Goal: Task Accomplishment & Management: Understand process/instructions

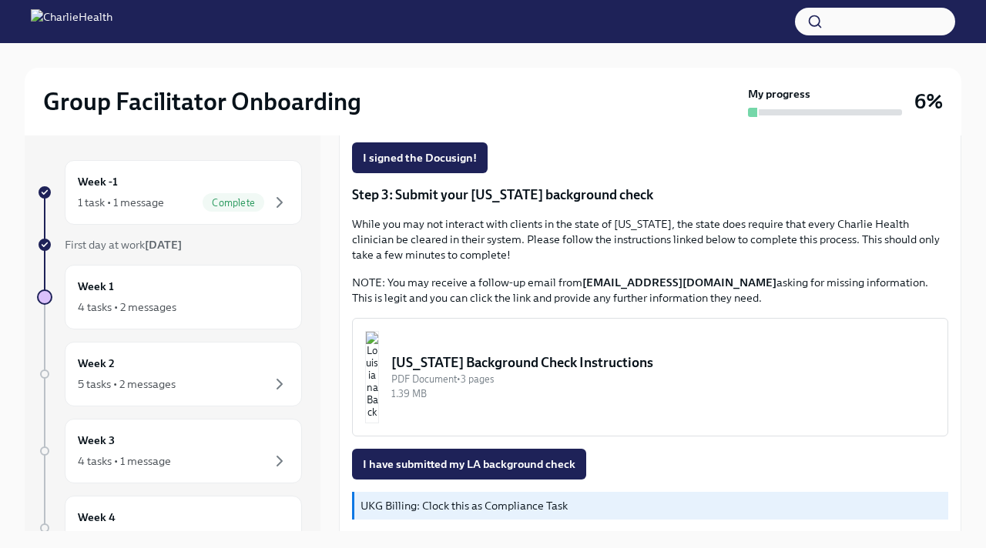
scroll to position [452, 0]
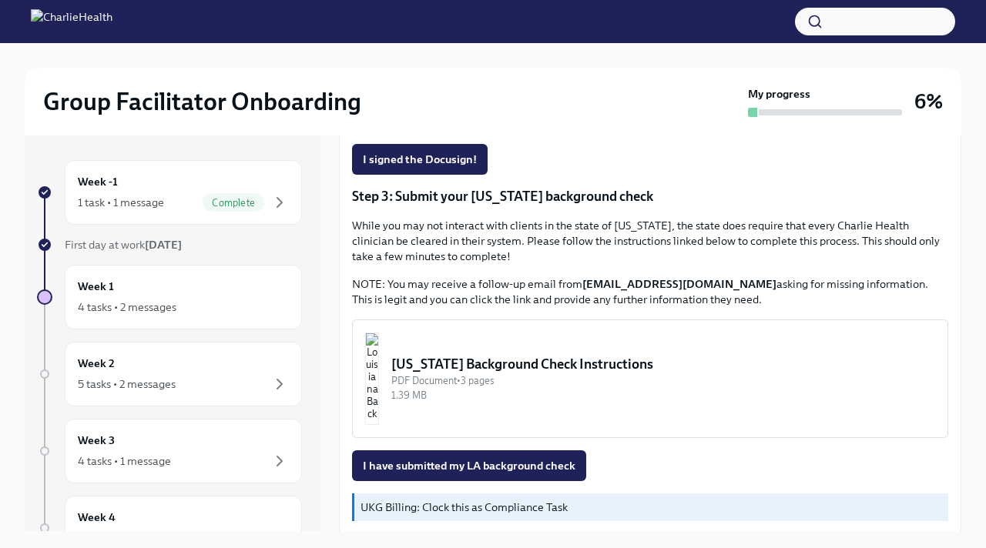
scroll to position [437, 0]
click at [485, 364] on div "Louisiana Background Check Instructions" at bounding box center [663, 363] width 544 height 18
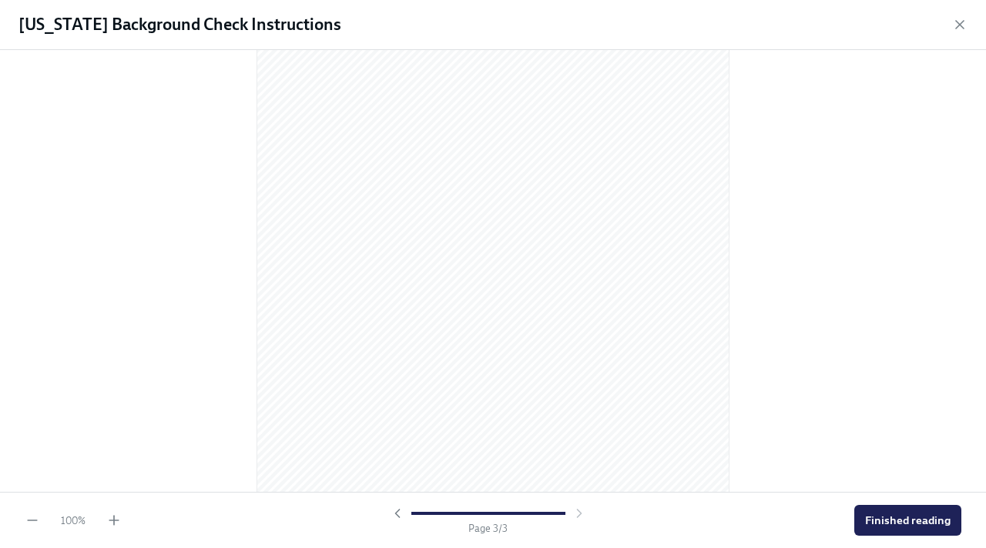
scroll to position [1442, 0]
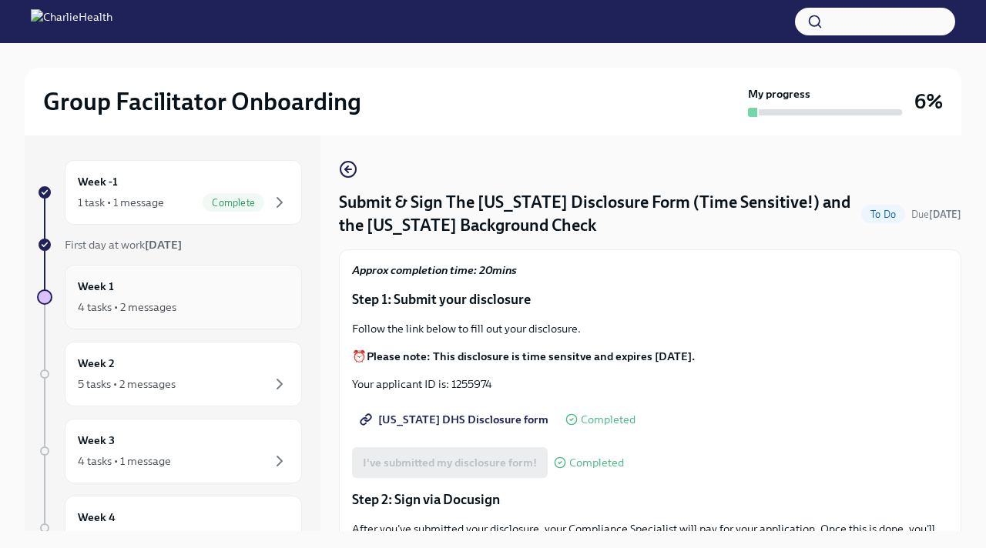
click at [146, 303] on div "4 tasks • 2 messages" at bounding box center [127, 307] width 99 height 15
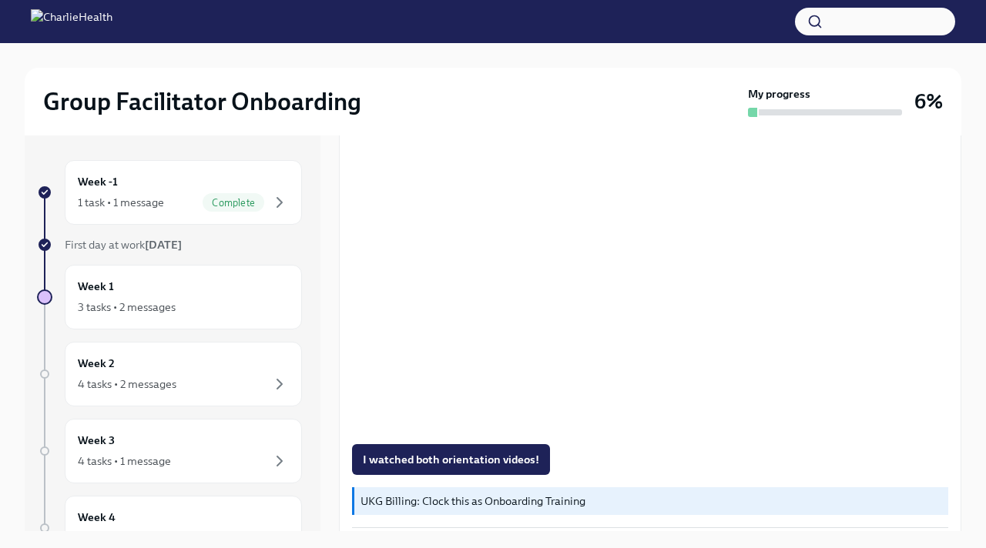
scroll to position [1108, 0]
